Goal: Information Seeking & Learning: Find specific fact

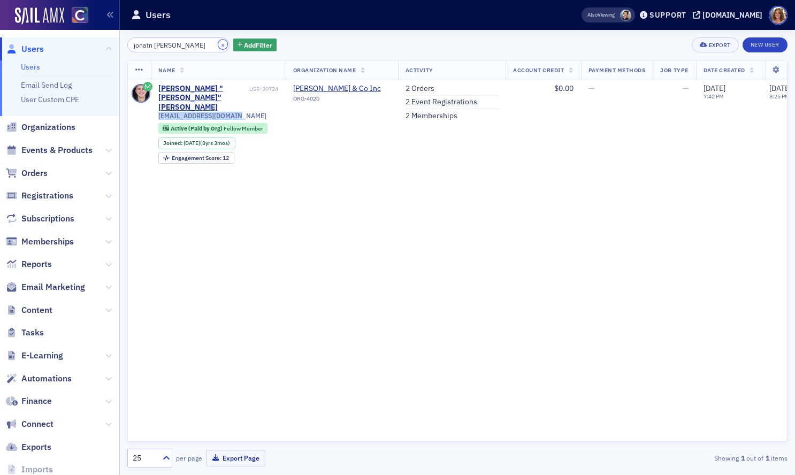
click at [218, 41] on button "×" at bounding box center [223, 45] width 10 height 10
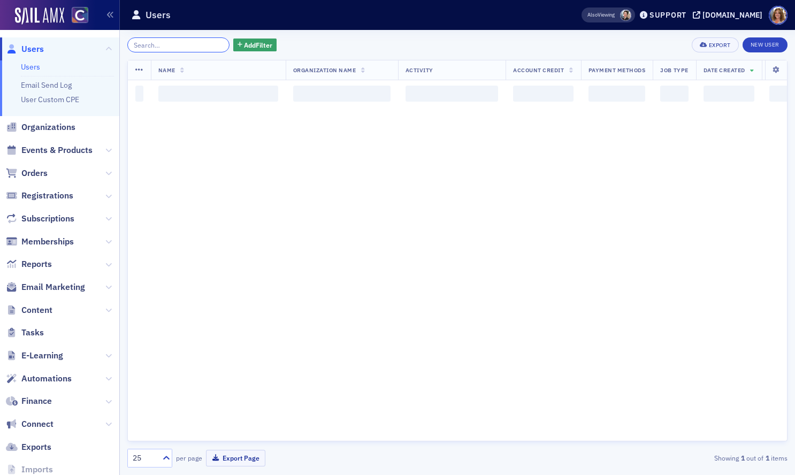
click at [178, 45] on input "search" at bounding box center [178, 44] width 102 height 15
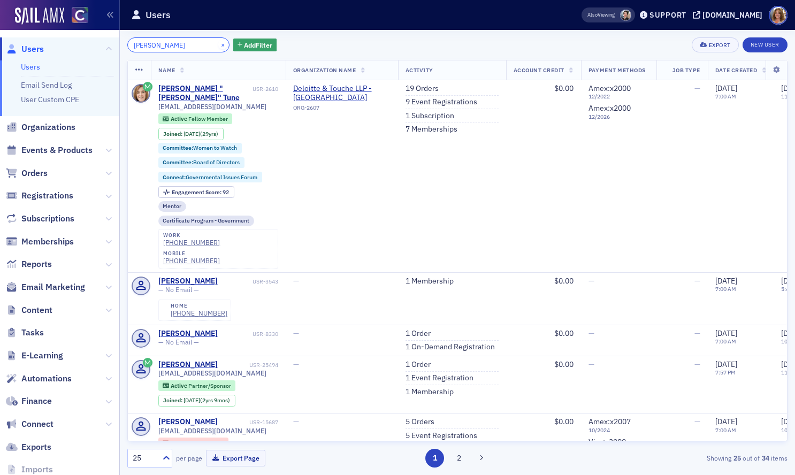
type input "alexandra tune"
click at [218, 44] on button "×" at bounding box center [223, 45] width 10 height 10
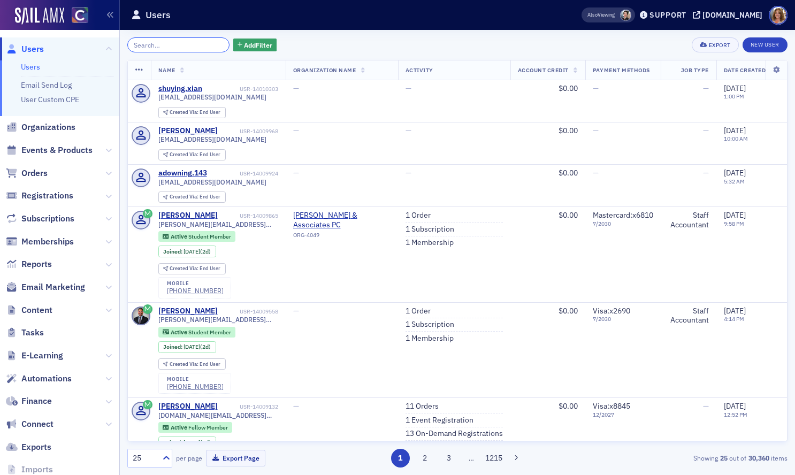
click at [169, 44] on input "search" at bounding box center [178, 44] width 102 height 15
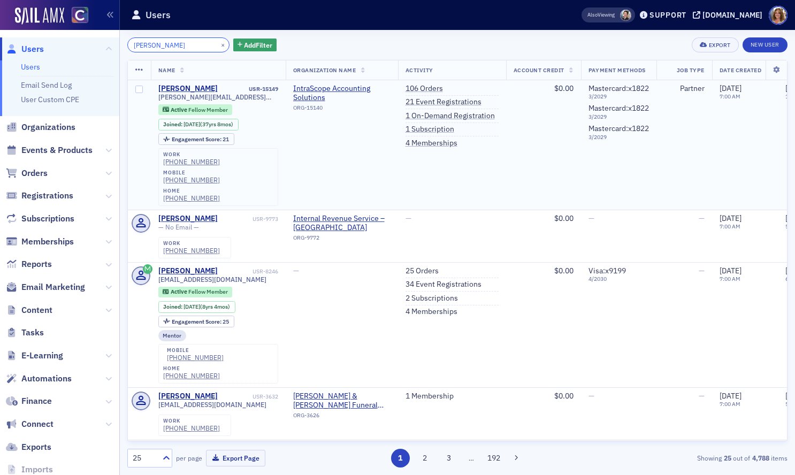
type input "[PERSON_NAME]"
drag, startPoint x: 244, startPoint y: 98, endPoint x: 157, endPoint y: 98, distance: 87.7
click at [156, 98] on td "[PERSON_NAME] USR-15149 [PERSON_NAME][EMAIL_ADDRESS][DOMAIN_NAME] Active Fellow…" at bounding box center [218, 144] width 135 height 129
copy span "[PERSON_NAME][EMAIL_ADDRESS][DOMAIN_NAME]"
click at [218, 44] on button "×" at bounding box center [223, 45] width 10 height 10
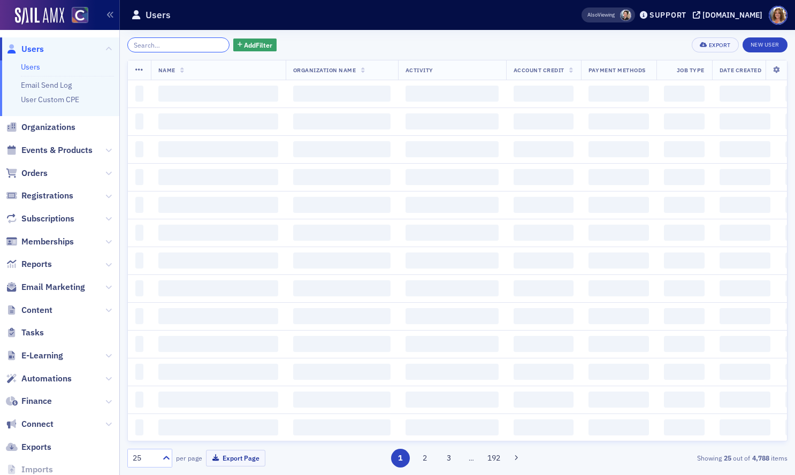
click at [178, 44] on input "search" at bounding box center [178, 44] width 102 height 15
type input "j"
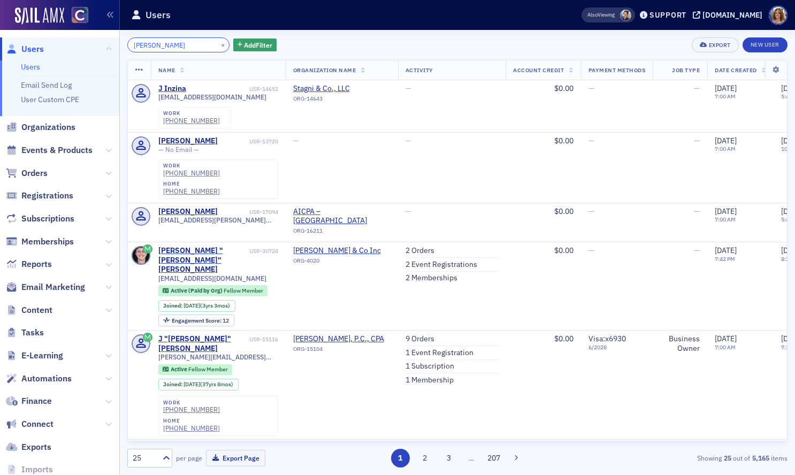
type input "[PERSON_NAME]"
click at [218, 44] on button "×" at bounding box center [223, 45] width 10 height 10
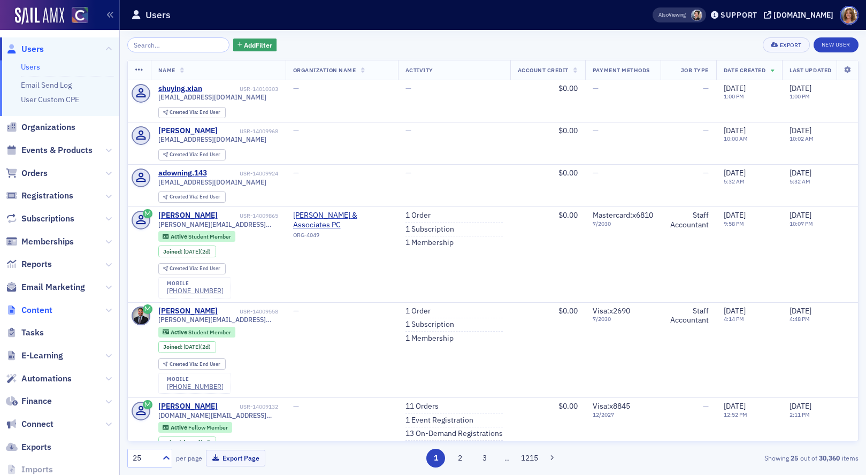
click at [52, 309] on span "Content" at bounding box center [36, 310] width 31 height 12
click at [108, 309] on li "Content" at bounding box center [59, 310] width 119 height 23
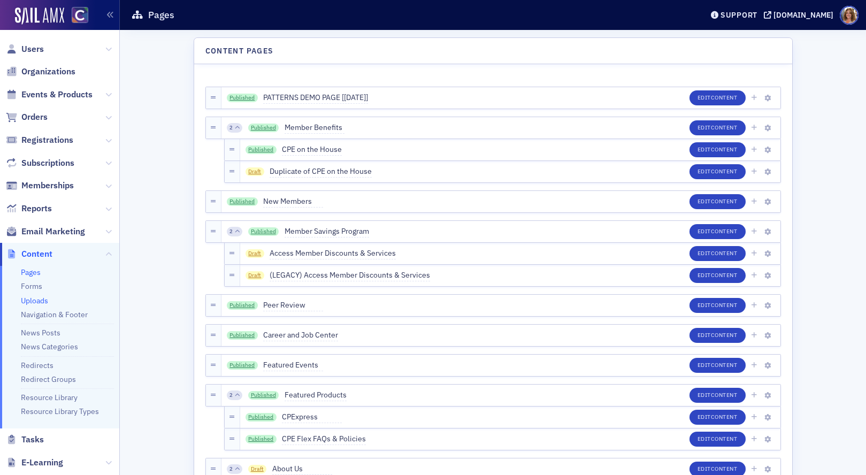
click at [36, 302] on link "Uploads" at bounding box center [34, 301] width 27 height 10
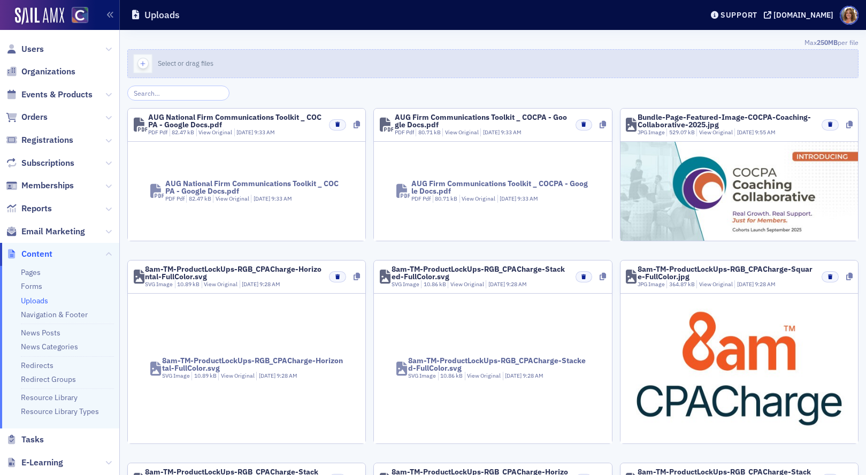
click at [214, 63] on div "Select or drag files" at bounding box center [189, 63] width 63 height 10
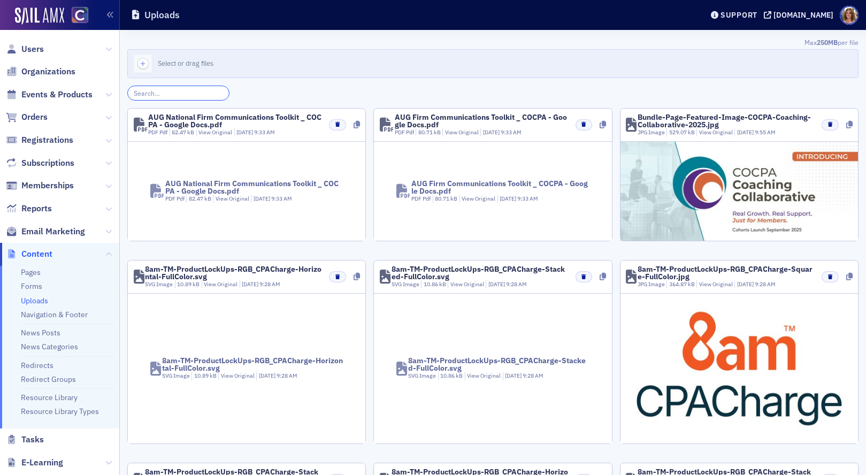
click at [158, 93] on input "search" at bounding box center [178, 93] width 102 height 15
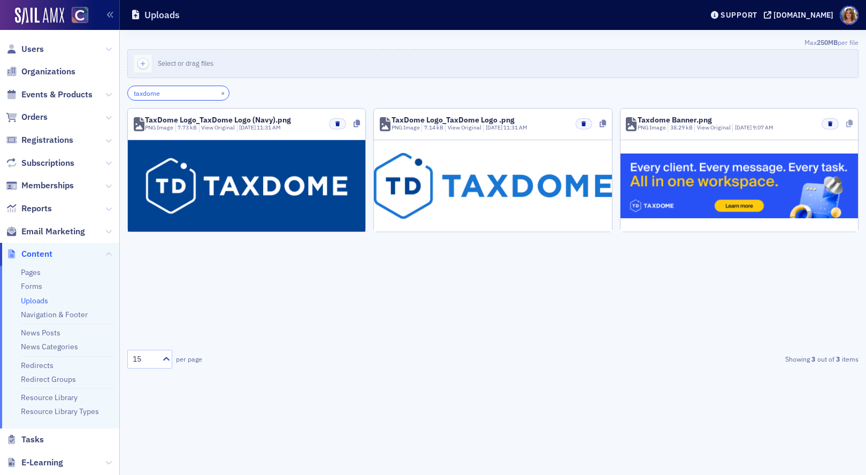
type input "taxdome"
click at [794, 124] on icon at bounding box center [849, 123] width 6 height 7
